Goal: Information Seeking & Learning: Learn about a topic

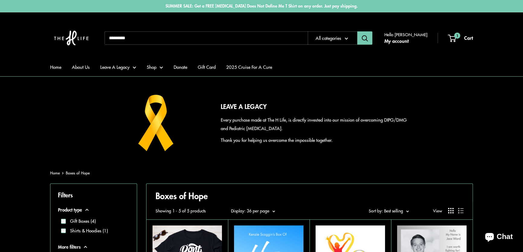
click at [130, 36] on input "Search..." at bounding box center [205, 37] width 203 height 13
type input "*****"
click at [357, 31] on button "Search" at bounding box center [364, 37] width 15 height 13
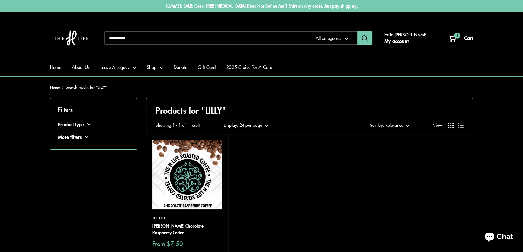
click at [0, 0] on img at bounding box center [0, 0] width 0 height 0
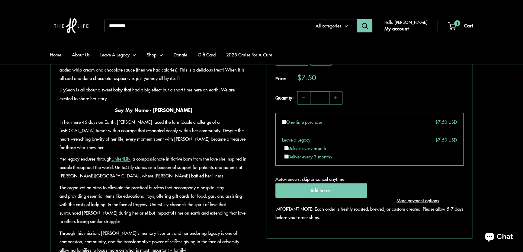
scroll to position [356, 0]
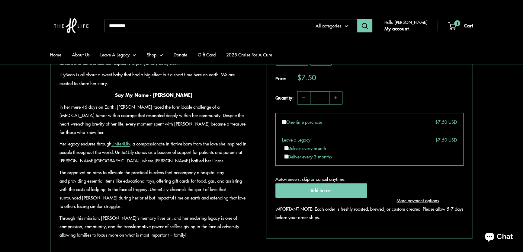
click at [168, 24] on input "Search..." at bounding box center [205, 25] width 203 height 13
type input "*****"
click at [357, 19] on button "Search" at bounding box center [364, 25] width 15 height 13
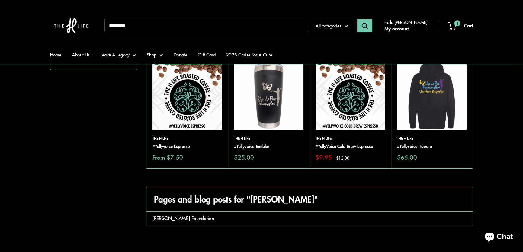
scroll to position [82, 0]
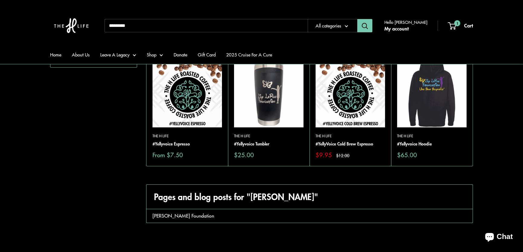
click at [185, 97] on img at bounding box center [186, 92] width 69 height 69
click at [339, 104] on img at bounding box center [349, 92] width 69 height 69
click at [0, 0] on img at bounding box center [0, 0] width 0 height 0
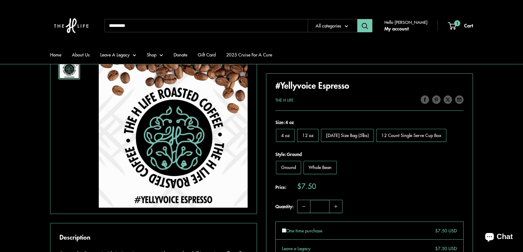
scroll to position [110, 0]
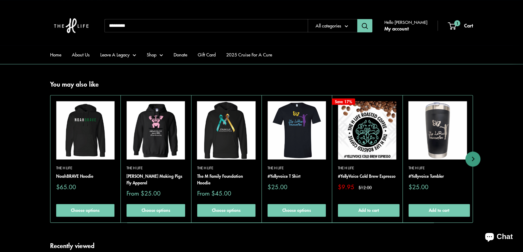
scroll to position [356, 0]
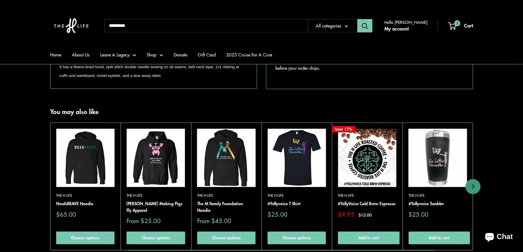
click at [0, 0] on img at bounding box center [0, 0] width 0 height 0
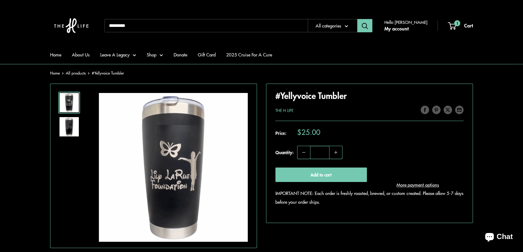
scroll to position [82, 0]
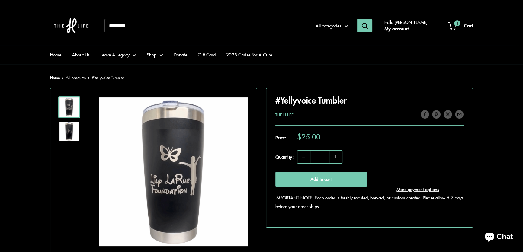
click at [297, 53] on ul "Home About Us Leave A Legacy Heather's Coffee Club Say My Name Boxes of Hope Sa…" at bounding box center [261, 54] width 423 height 19
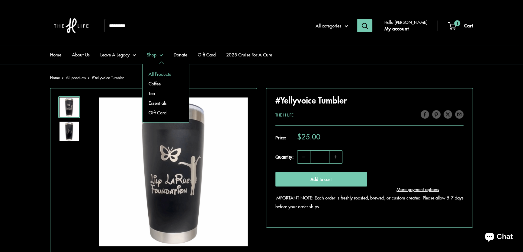
click at [160, 73] on link "All Products" at bounding box center [165, 74] width 46 height 10
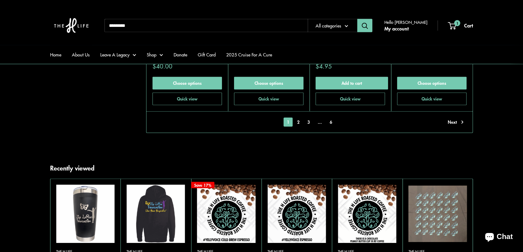
scroll to position [1454, 0]
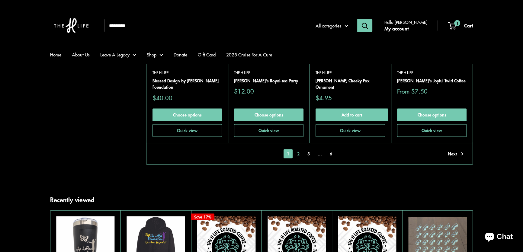
click at [298, 153] on link "2" at bounding box center [298, 153] width 9 height 9
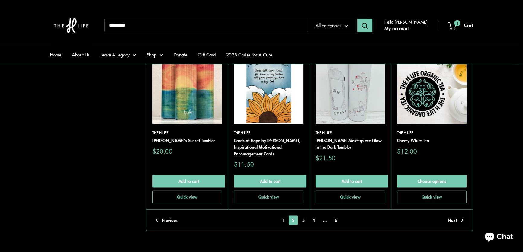
scroll to position [1428, 0]
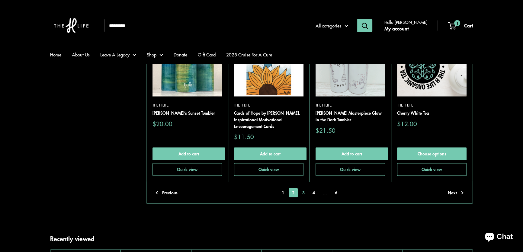
click at [303, 191] on link "3" at bounding box center [303, 192] width 9 height 9
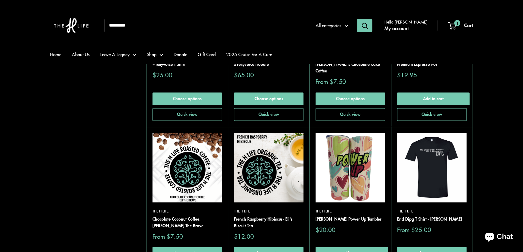
scroll to position [1401, 0]
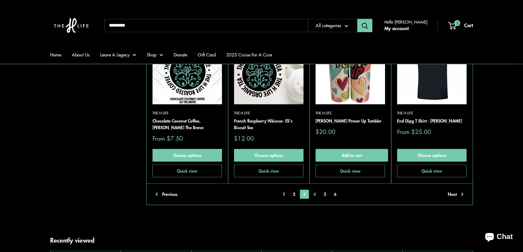
click at [314, 190] on link "4" at bounding box center [314, 194] width 9 height 9
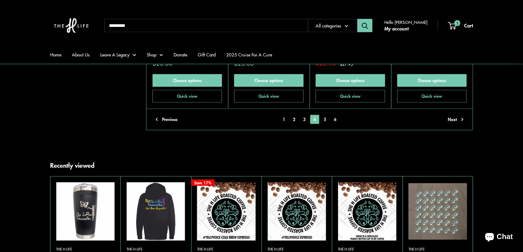
scroll to position [1483, 0]
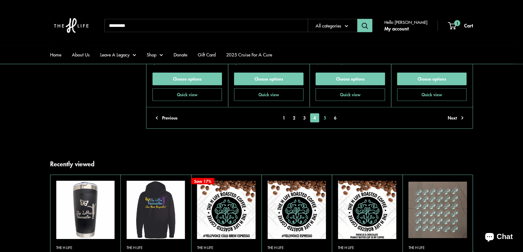
click at [327, 113] on link "5" at bounding box center [324, 117] width 9 height 9
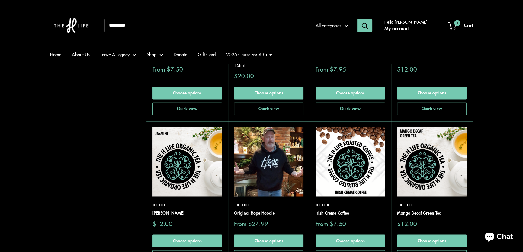
scroll to position [1017, 0]
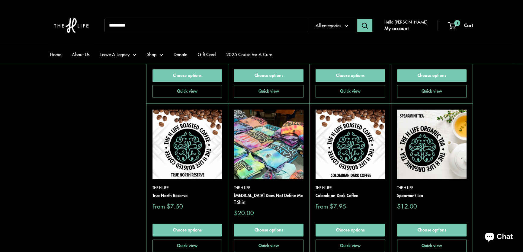
click at [0, 0] on img at bounding box center [0, 0] width 0 height 0
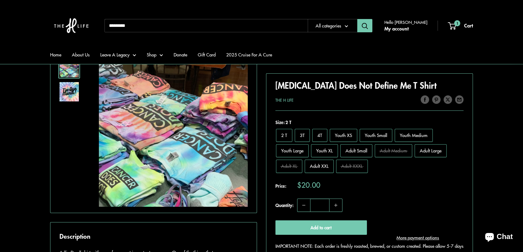
scroll to position [137, 0]
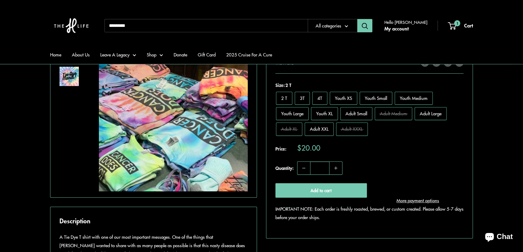
click at [258, 106] on div "Roll over image to zoom in Click on image to zoom / Cancer Does Not Define Me T…" at bounding box center [261, 198] width 423 height 330
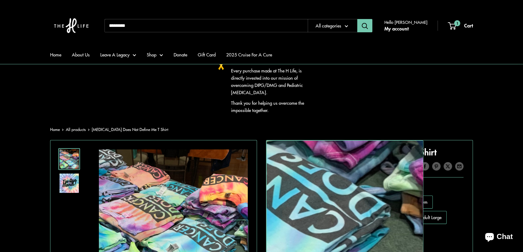
scroll to position [0, 0]
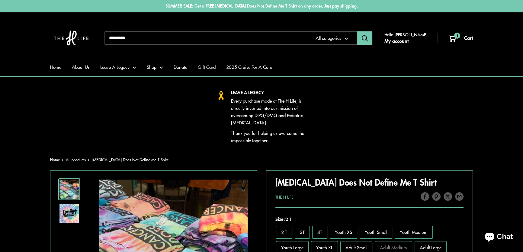
click at [157, 39] on input "Search..." at bounding box center [205, 37] width 203 height 13
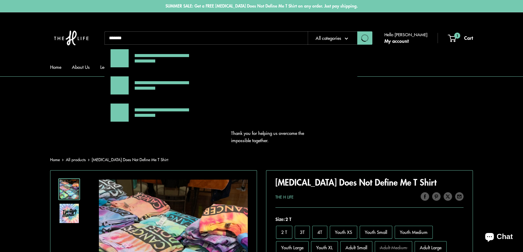
type input "*******"
click at [357, 31] on button "Search" at bounding box center [364, 37] width 15 height 13
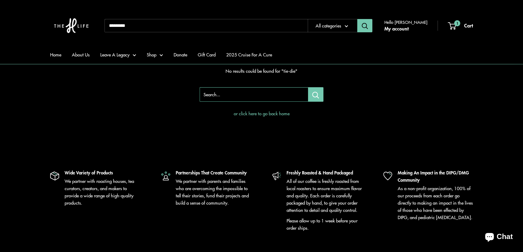
scroll to position [82, 0]
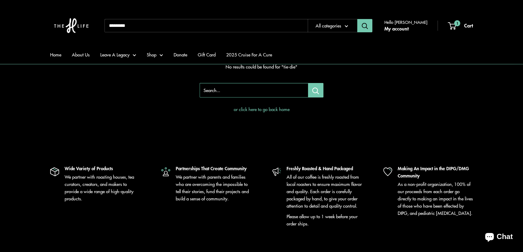
click at [120, 25] on input "Search..." at bounding box center [205, 25] width 203 height 13
type input "*"
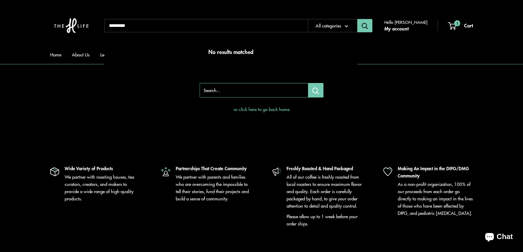
type input "*********"
click at [357, 19] on button "Search" at bounding box center [364, 25] width 15 height 13
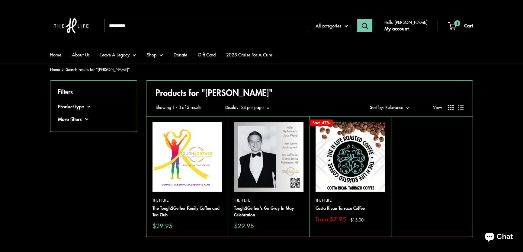
scroll to position [27, 0]
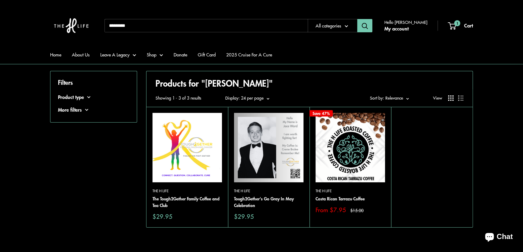
click at [0, 0] on img at bounding box center [0, 0] width 0 height 0
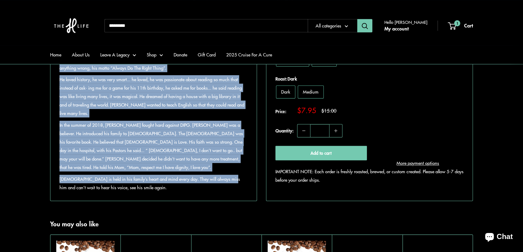
scroll to position [411, 0]
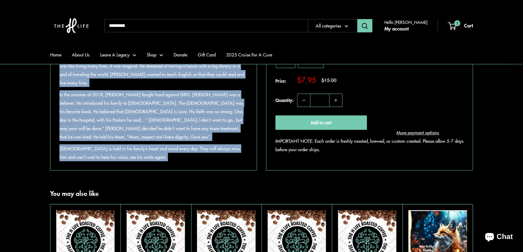
drag, startPoint x: 113, startPoint y: 118, endPoint x: 229, endPoint y: 162, distance: 125.1
click at [229, 161] on div "This coffee is grown high in the central [GEOGRAPHIC_DATA] region of [GEOGRAPHI…" at bounding box center [153, 59] width 188 height 203
copy div "Loremip Dolorsita - Con Ad Elit Seddoei tem i utla, etdolo, magnaaliqu eni admi…"
